Goal: Information Seeking & Learning: Check status

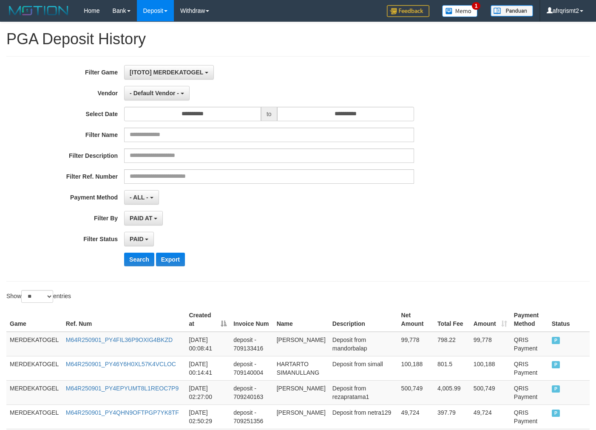
select select "*"
select select "**"
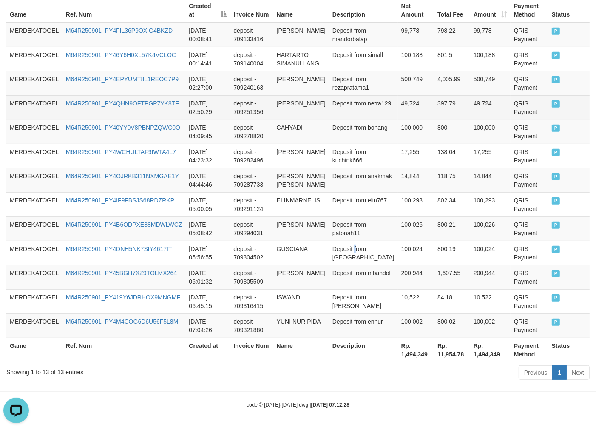
scroll to position [7, 0]
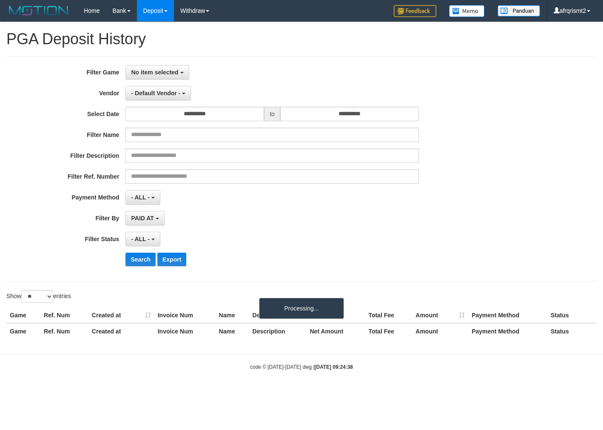
select select
select select "**"
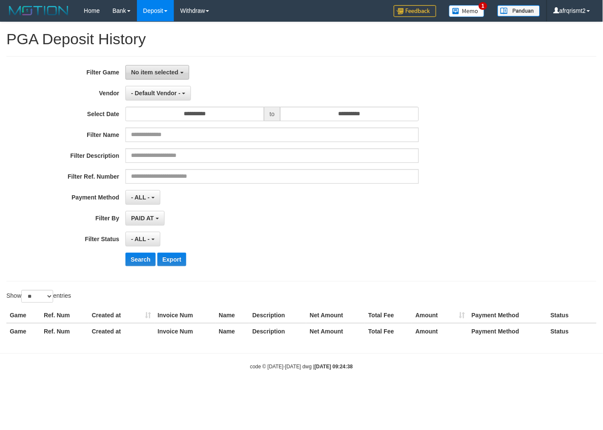
click at [144, 73] on span "No item selected" at bounding box center [154, 72] width 47 height 7
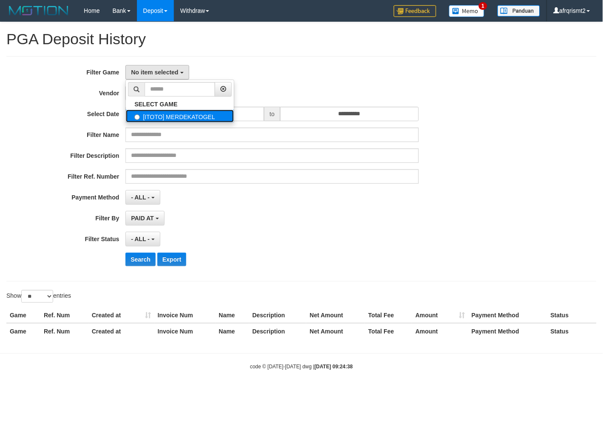
click at [165, 117] on label "[ITOTO] MERDEKATOGEL" at bounding box center [180, 116] width 108 height 13
select select "****"
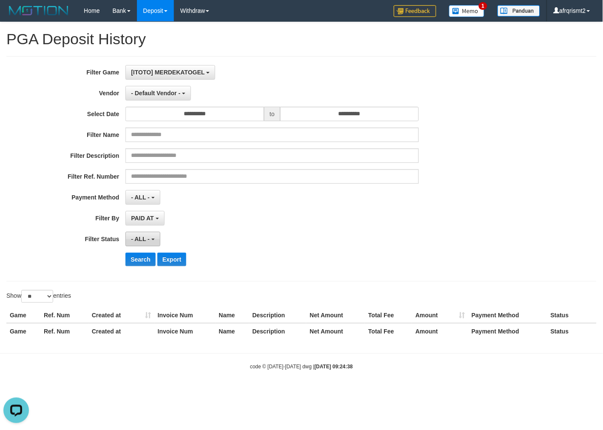
click at [144, 236] on span "- ALL -" at bounding box center [140, 239] width 19 height 7
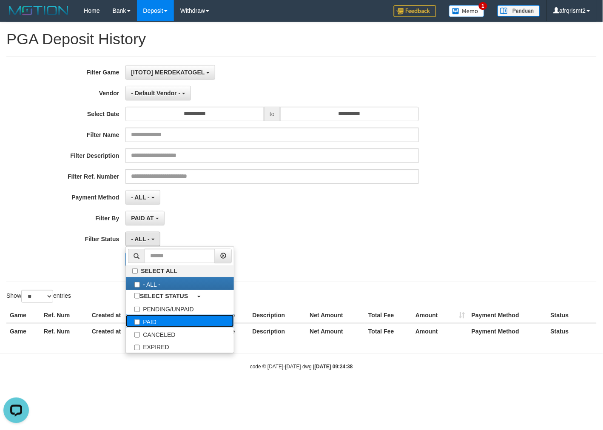
click at [146, 321] on label "PAID" at bounding box center [180, 321] width 108 height 13
select select "*"
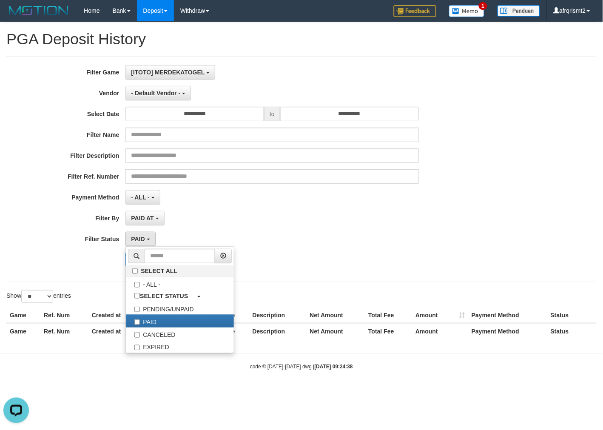
click at [328, 279] on div "**********" at bounding box center [301, 168] width 590 height 225
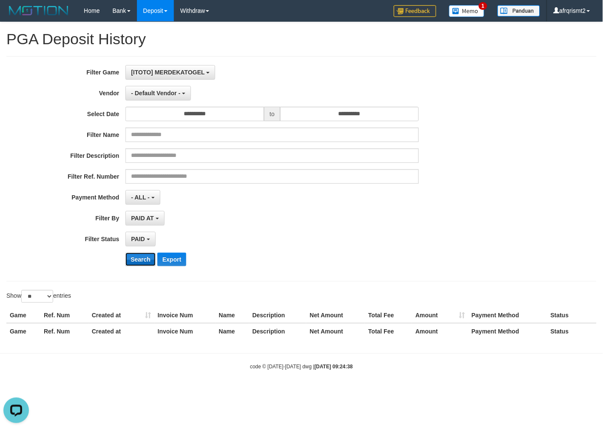
click at [137, 256] on button "Search" at bounding box center [140, 260] width 30 height 14
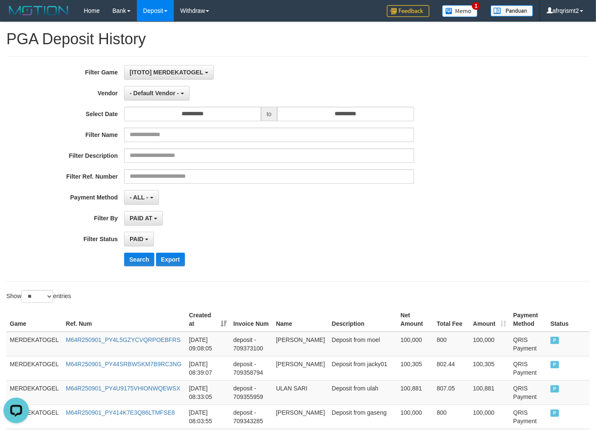
drag, startPoint x: 426, startPoint y: 317, endPoint x: 404, endPoint y: 307, distance: 24.0
click at [433, 317] on th "Total Fee" at bounding box center [451, 319] width 36 height 24
click at [273, 341] on td "deposit - 709373100" at bounding box center [251, 344] width 43 height 25
click at [294, 341] on td "[PERSON_NAME]" at bounding box center [301, 344] width 56 height 25
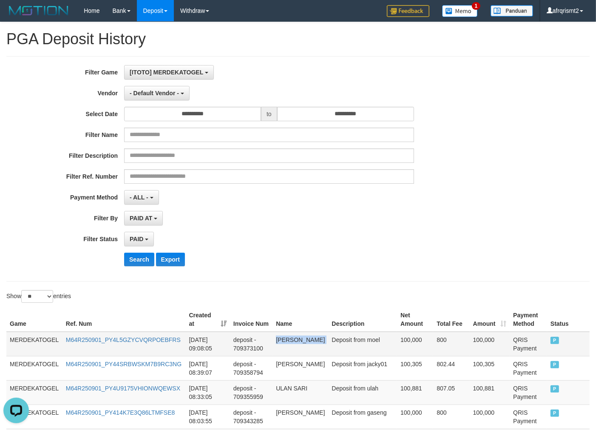
click at [294, 341] on td "[PERSON_NAME]" at bounding box center [301, 344] width 56 height 25
copy td "[PERSON_NAME]"
click at [317, 299] on div "Show ** ** ** *** entries" at bounding box center [298, 297] width 596 height 15
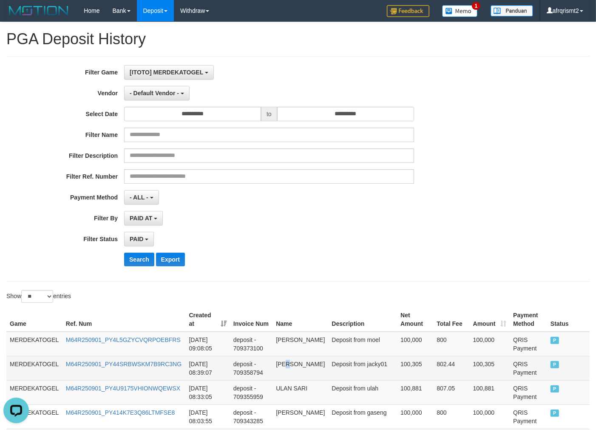
click at [294, 362] on td "[PERSON_NAME]" at bounding box center [301, 368] width 56 height 24
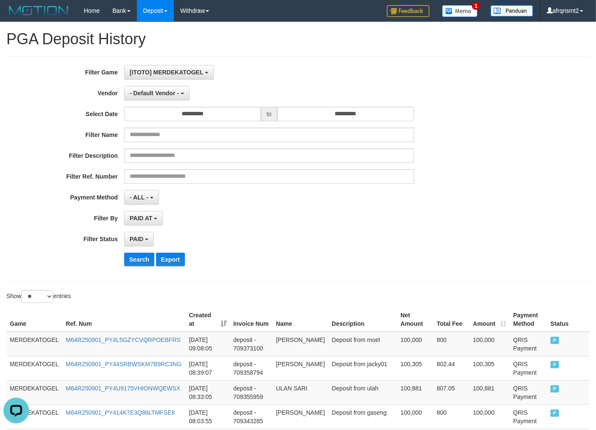
drag, startPoint x: 344, startPoint y: 302, endPoint x: 340, endPoint y: 303, distance: 4.3
click at [341, 302] on div "Show ** ** ** *** entries" at bounding box center [298, 297] width 596 height 15
click at [303, 394] on td "ULAN SARI" at bounding box center [301, 392] width 56 height 24
copy td "SARI"
click at [303, 394] on td "ULAN SARI" at bounding box center [301, 392] width 56 height 24
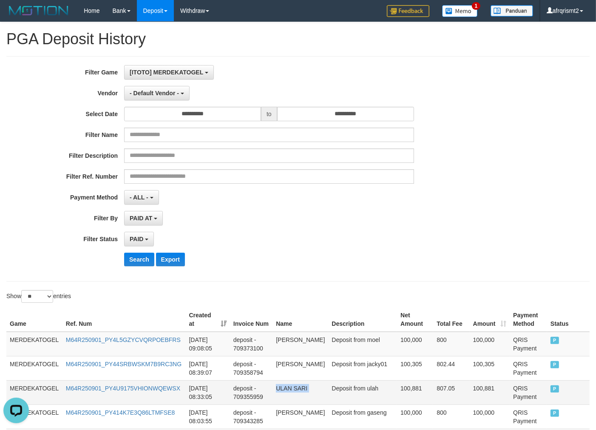
copy td "ULAN SARI"
click at [303, 394] on td "ULAN SARI" at bounding box center [301, 392] width 56 height 24
click at [303, 335] on td "[PERSON_NAME]" at bounding box center [301, 344] width 56 height 25
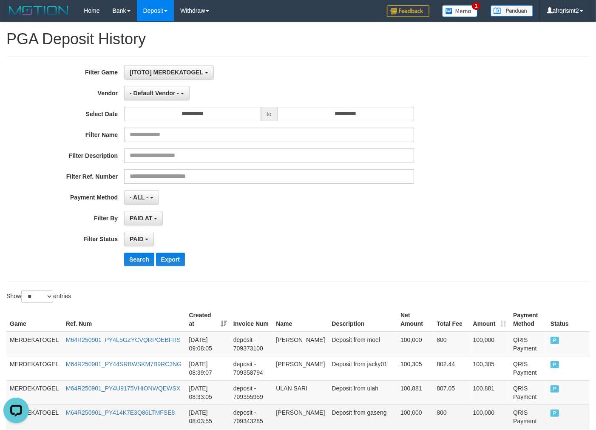
click at [301, 418] on td "[PERSON_NAME]" at bounding box center [301, 416] width 56 height 24
copy td "ROSMAINI"
click at [301, 418] on td "[PERSON_NAME]" at bounding box center [301, 416] width 56 height 24
copy td "[PERSON_NAME]"
click at [301, 418] on td "[PERSON_NAME]" at bounding box center [301, 416] width 56 height 24
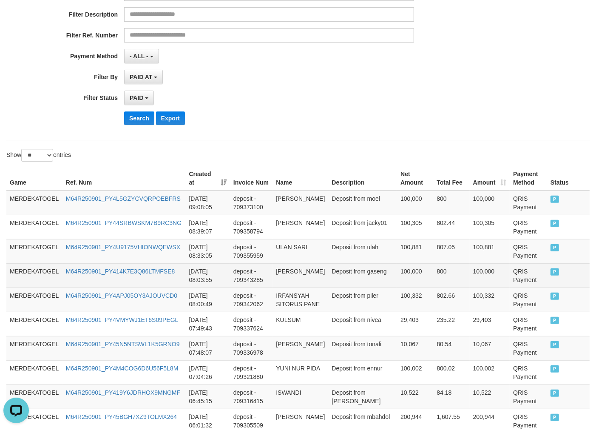
scroll to position [142, 0]
click at [300, 266] on td "[PERSON_NAME]" at bounding box center [301, 275] width 56 height 24
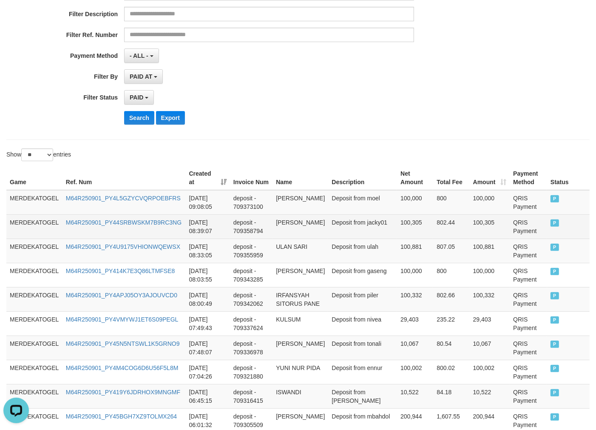
click at [248, 220] on td "deposit - 709358794" at bounding box center [251, 226] width 43 height 24
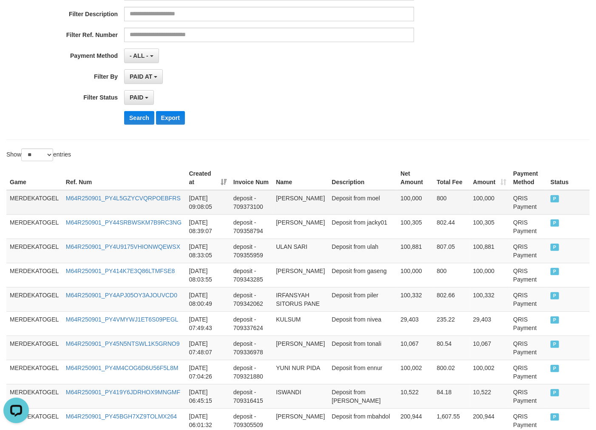
drag, startPoint x: 250, startPoint y: 188, endPoint x: 260, endPoint y: 191, distance: 10.6
click at [250, 188] on th "Invoice Num" at bounding box center [251, 178] width 43 height 24
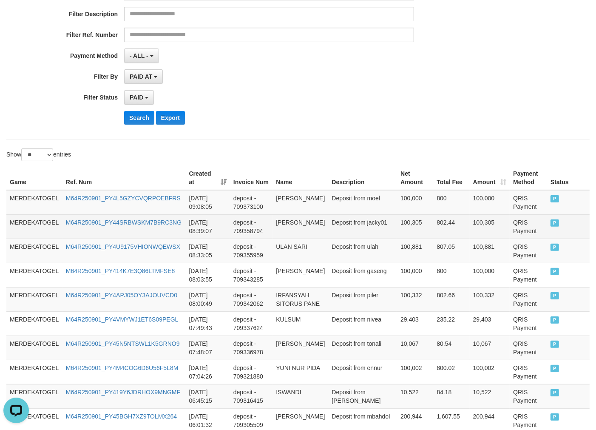
drag, startPoint x: 259, startPoint y: 218, endPoint x: 271, endPoint y: 218, distance: 11.9
click at [266, 218] on td "deposit - 709358794" at bounding box center [251, 226] width 43 height 24
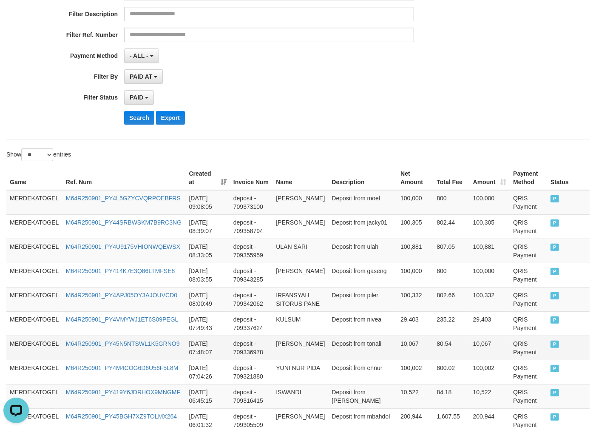
click at [283, 349] on td "[PERSON_NAME]" at bounding box center [301, 347] width 56 height 24
copy td "[PERSON_NAME]"
click at [283, 349] on td "[PERSON_NAME]" at bounding box center [301, 347] width 56 height 24
copy td "[PERSON_NAME]"
click at [283, 349] on td "[PERSON_NAME]" at bounding box center [301, 347] width 56 height 24
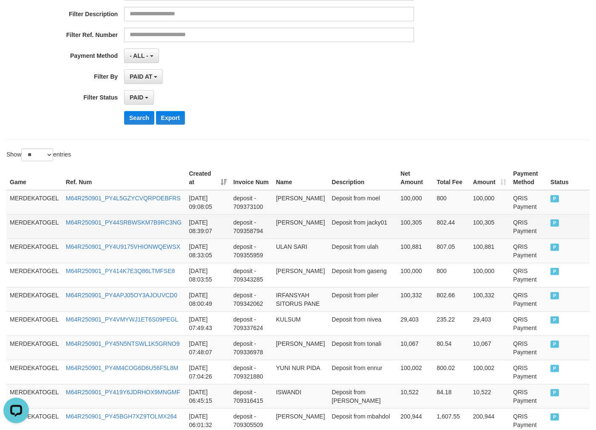
drag, startPoint x: 329, startPoint y: 239, endPoint x: 315, endPoint y: 236, distance: 14.8
click at [328, 239] on tr "MERDEKATOGEL M64R250901_PY4U9175VHIONWQEWSX [DATE] 08:33:05 deposit - 709355959…" at bounding box center [297, 251] width 583 height 24
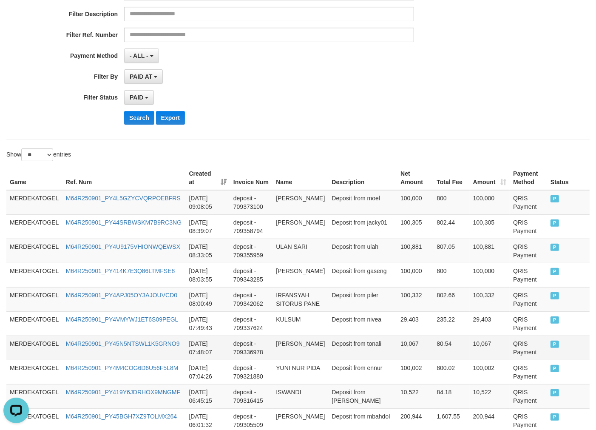
click at [305, 338] on td "[PERSON_NAME]" at bounding box center [301, 347] width 56 height 24
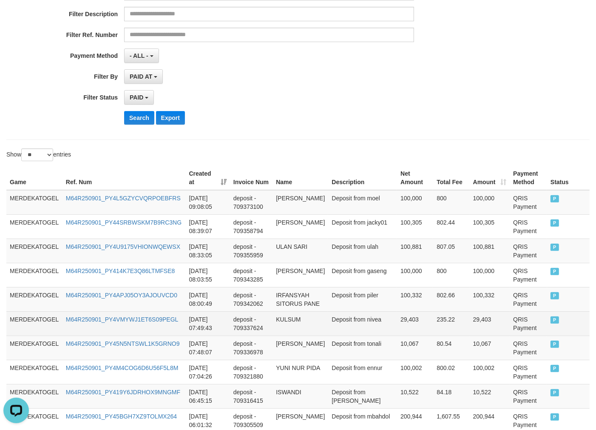
click at [296, 313] on td "KULSUM" at bounding box center [301, 323] width 56 height 24
copy td "KULSUM"
click at [296, 313] on td "KULSUM" at bounding box center [301, 323] width 56 height 24
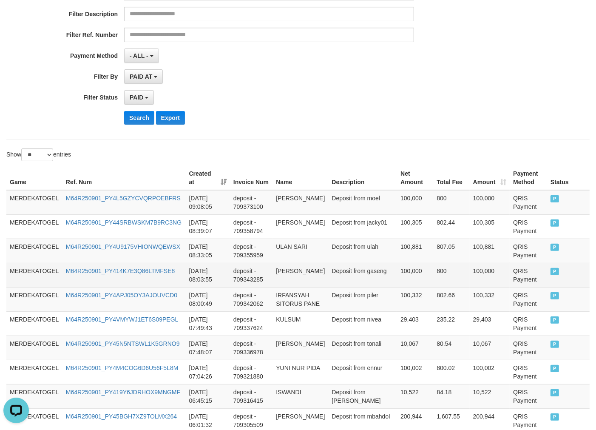
click at [335, 278] on td "Deposit from gaseng" at bounding box center [362, 275] width 69 height 24
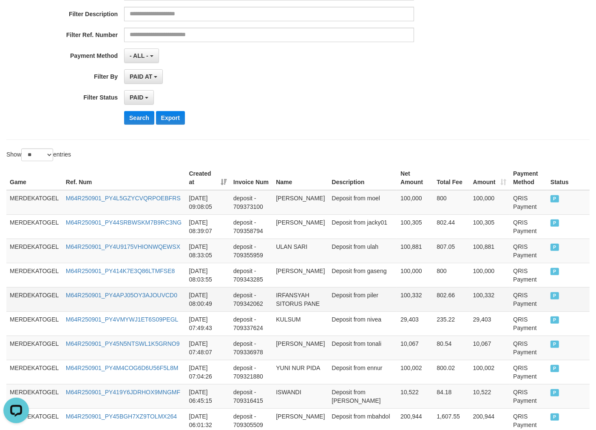
click at [301, 303] on td "IRFANSYAH SITORUS PANE" at bounding box center [301, 299] width 56 height 24
copy td "SITORUS"
click at [301, 303] on td "IRFANSYAH SITORUS PANE" at bounding box center [301, 299] width 56 height 24
copy td "IRFANSYAH SITORUS PANE"
click at [301, 303] on td "IRFANSYAH SITORUS PANE" at bounding box center [301, 299] width 56 height 24
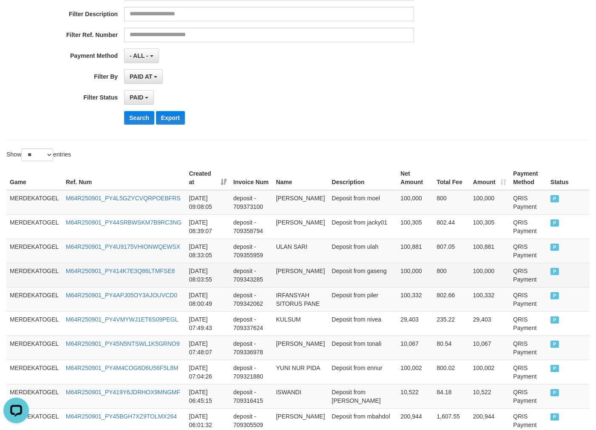
click at [320, 263] on td "[PERSON_NAME]" at bounding box center [301, 275] width 56 height 24
